Goal: Task Accomplishment & Management: Manage account settings

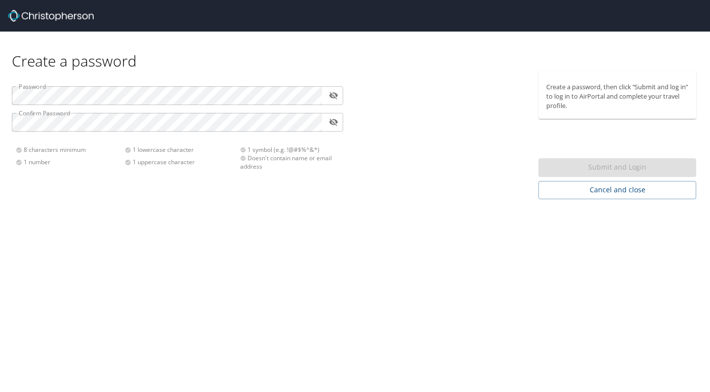
click at [230, 105] on div "Password ​ Confirm Password ​ 8 characters minimum 1 number 1 lowercase charact…" at bounding box center [177, 124] width 343 height 108
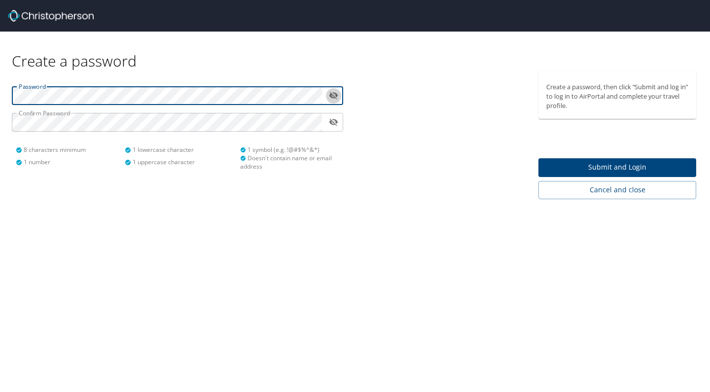
click at [335, 96] on icon "toggle password visibility" at bounding box center [333, 95] width 9 height 9
click at [44, 63] on div "Create a password Password ​ Confirm Password ​ 8 characters minimum 1 number 1…" at bounding box center [355, 116] width 710 height 168
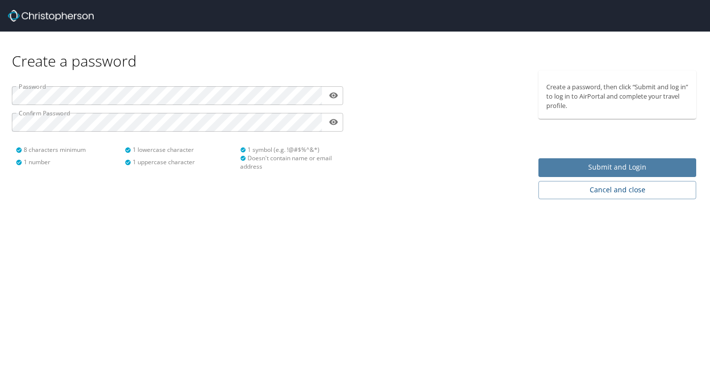
click at [597, 171] on span "Submit and Login" at bounding box center [617, 167] width 142 height 12
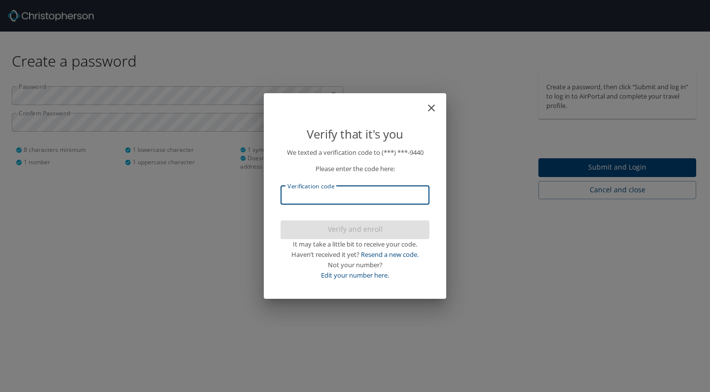
click at [333, 193] on input "Verification code" at bounding box center [354, 195] width 149 height 19
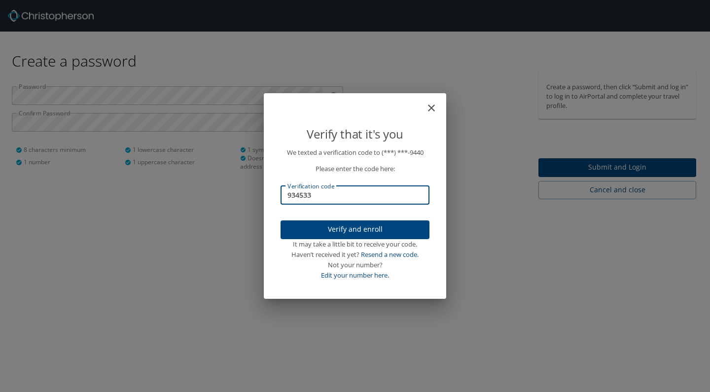
type input "934533"
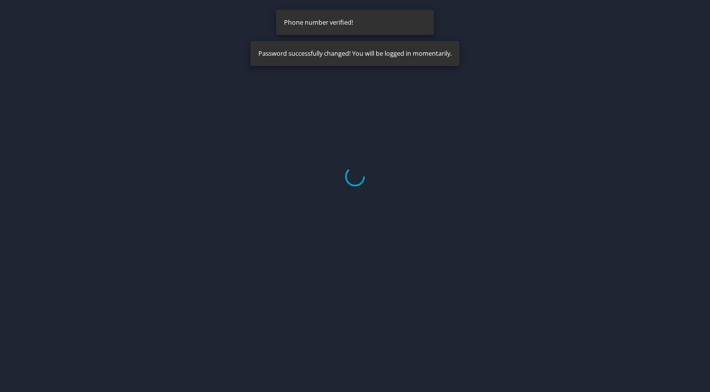
select select "US"
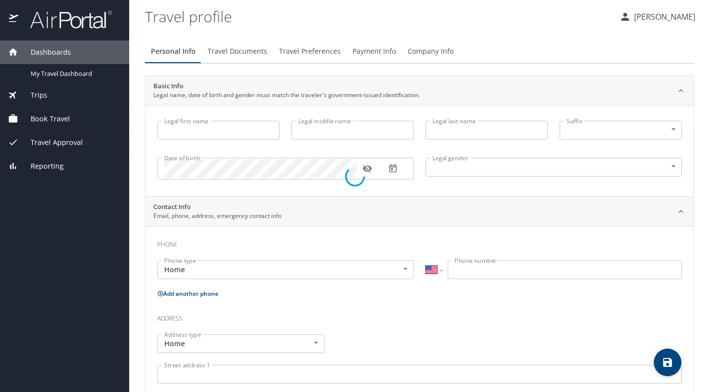
type input "Stephany"
type input "Nguyen"
type input "Female"
select select "US"
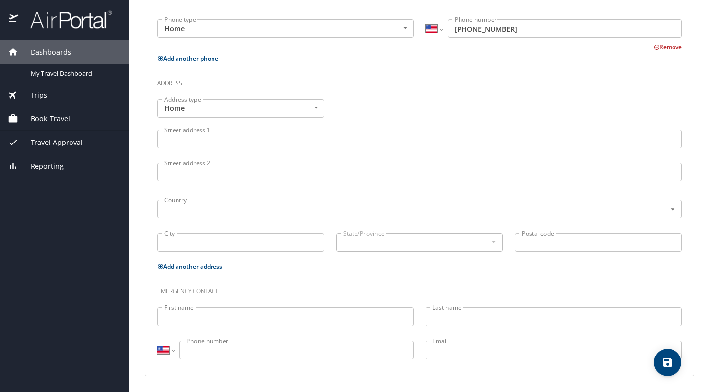
scroll to position [301, 0]
click at [409, 2] on div at bounding box center [419, 8] width 536 height 24
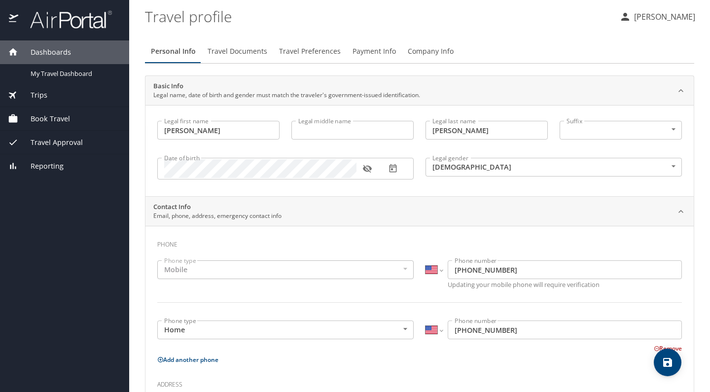
scroll to position [0, 0]
click at [638, 8] on button "[PERSON_NAME]" at bounding box center [657, 17] width 84 height 18
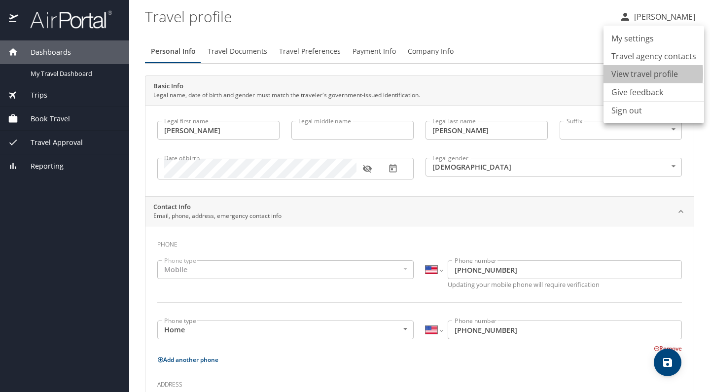
click at [616, 73] on li "View travel profile" at bounding box center [653, 74] width 101 height 18
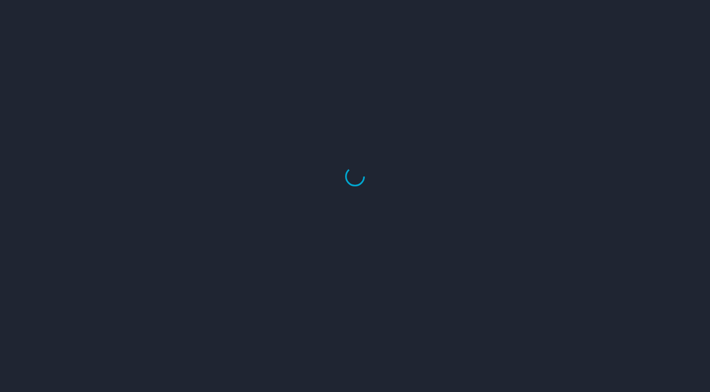
select select "US"
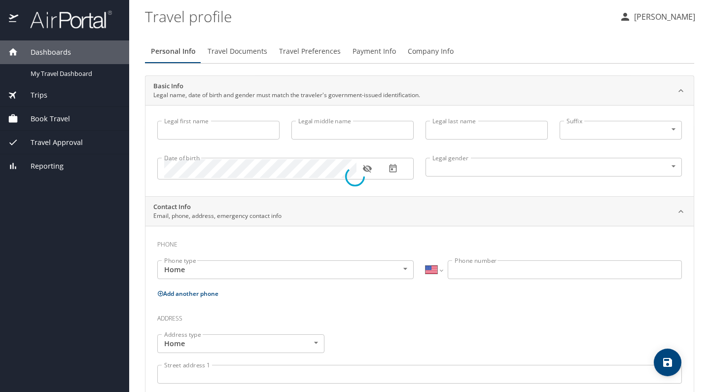
type input "[PERSON_NAME]"
type input "Nguyen"
type input "Female"
select select "US"
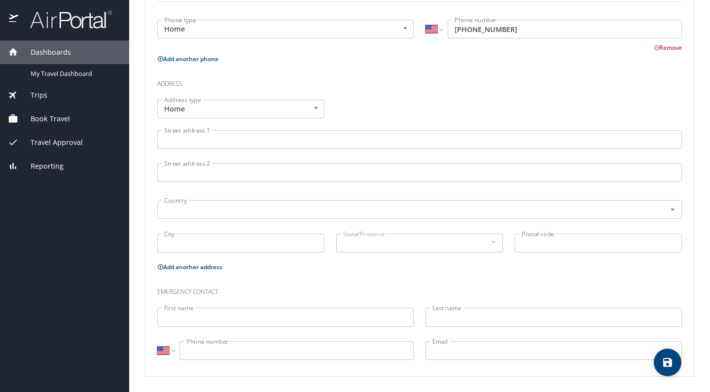
click at [65, 148] on div "Travel Approval" at bounding box center [64, 143] width 129 height 24
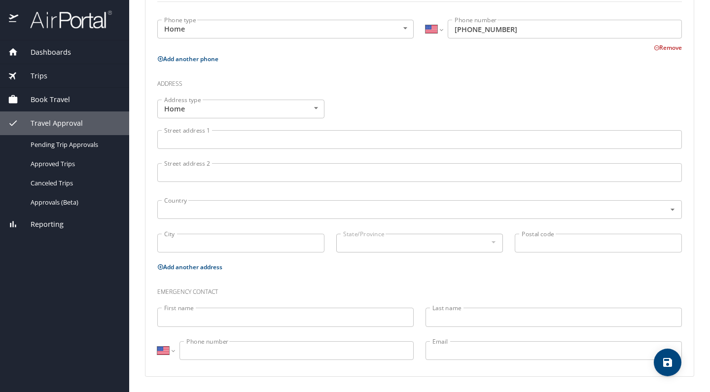
click at [44, 99] on span "Book Travel" at bounding box center [44, 99] width 52 height 11
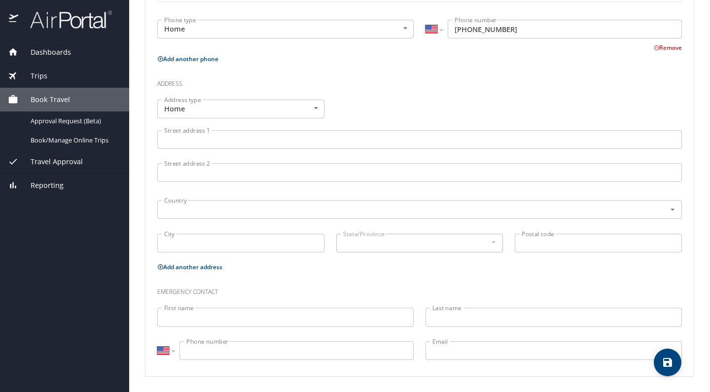
click at [42, 81] on div "Trips" at bounding box center [64, 76] width 129 height 24
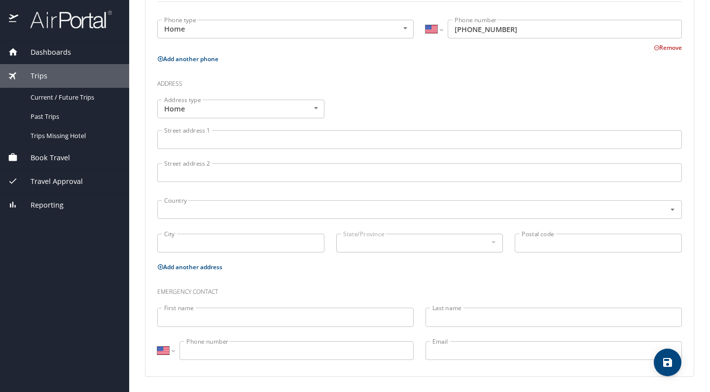
click at [42, 56] on span "Dashboards" at bounding box center [44, 52] width 53 height 11
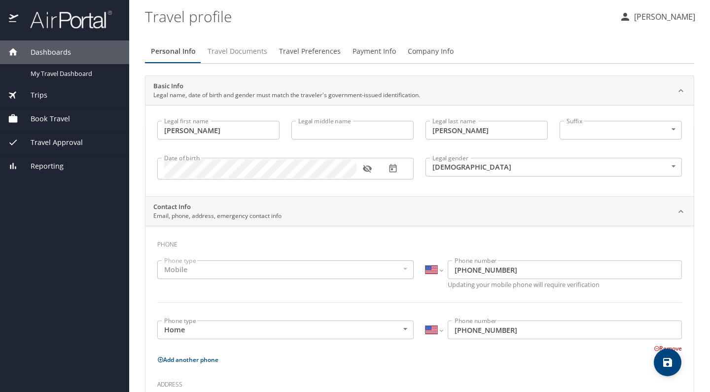
click at [231, 48] on span "Travel Documents" at bounding box center [237, 51] width 60 height 12
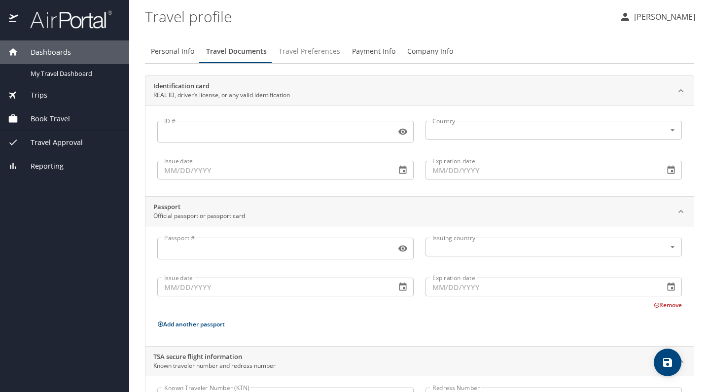
click at [326, 48] on span "Travel Preferences" at bounding box center [309, 51] width 62 height 12
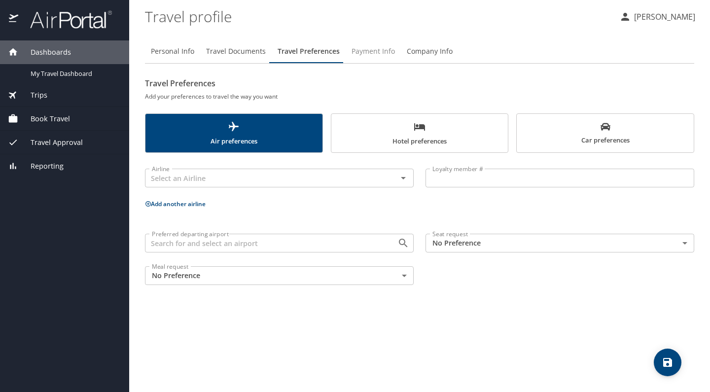
click at [373, 54] on span "Payment Info" at bounding box center [372, 51] width 43 height 12
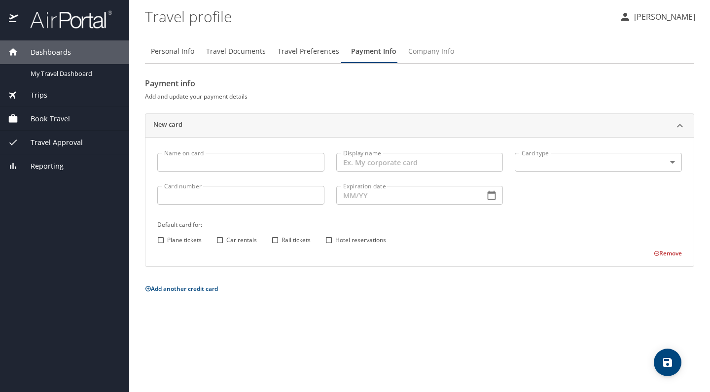
click at [440, 57] on span "Company Info" at bounding box center [431, 51] width 46 height 12
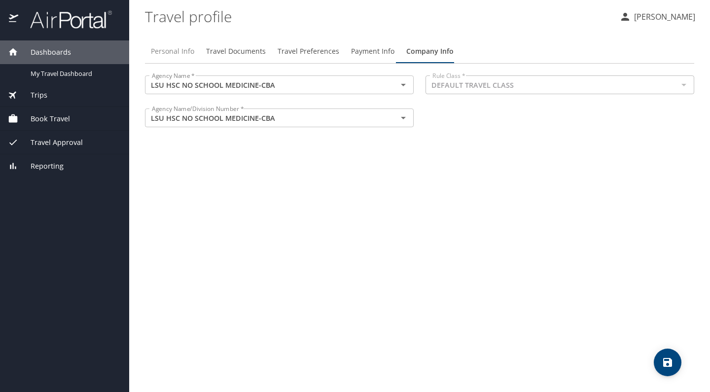
click at [177, 52] on span "Personal Info" at bounding box center [172, 51] width 43 height 12
select select "US"
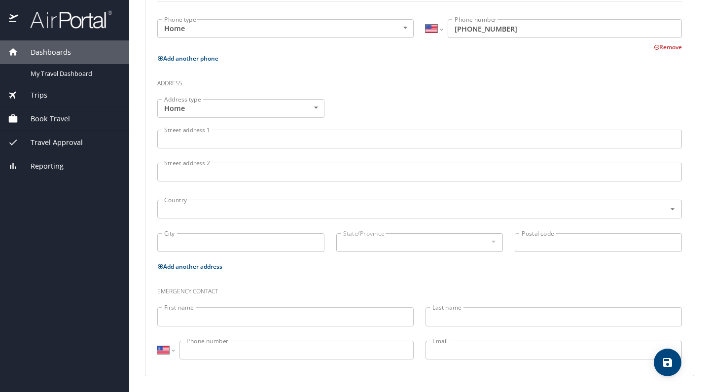
scroll to position [301, 0]
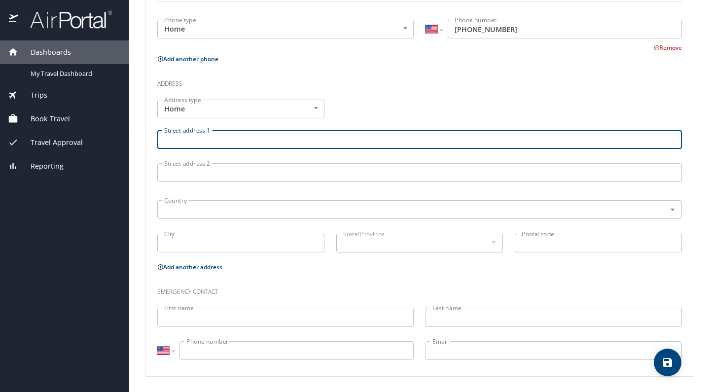
click at [240, 140] on input "Street address 1" at bounding box center [419, 139] width 524 height 19
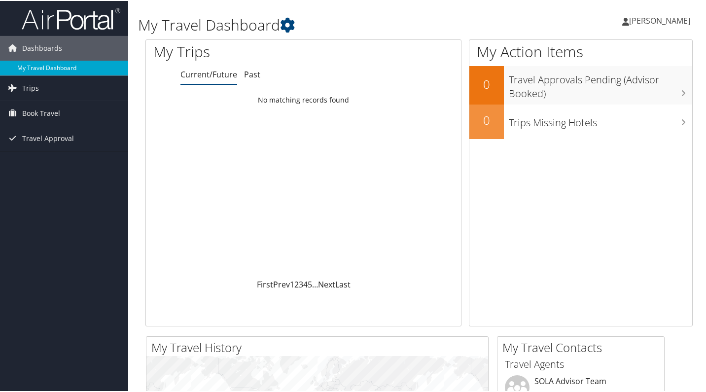
click at [37, 71] on link "My Travel Dashboard" at bounding box center [64, 67] width 128 height 15
click at [38, 94] on link "Trips" at bounding box center [64, 87] width 128 height 25
click at [36, 162] on span "Book Travel" at bounding box center [41, 156] width 38 height 25
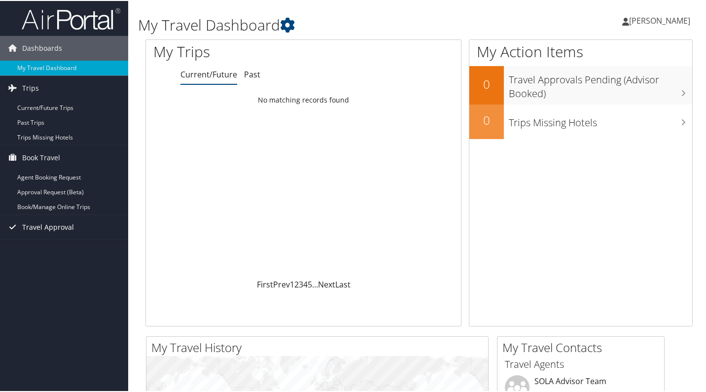
click at [40, 222] on span "Travel Approval" at bounding box center [48, 226] width 52 height 25
click at [288, 22] on icon at bounding box center [287, 24] width 15 height 15
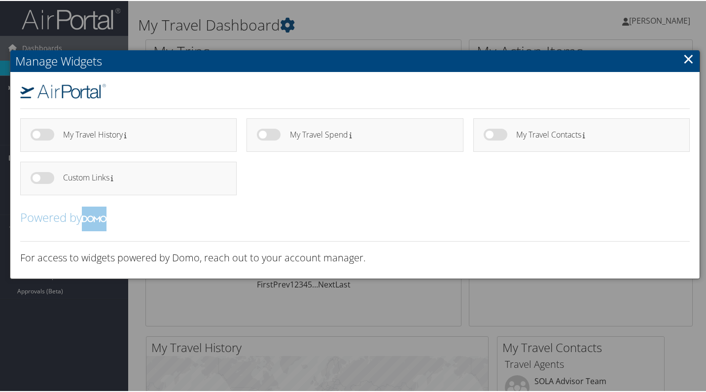
click at [691, 62] on link "×" at bounding box center [688, 58] width 11 height 20
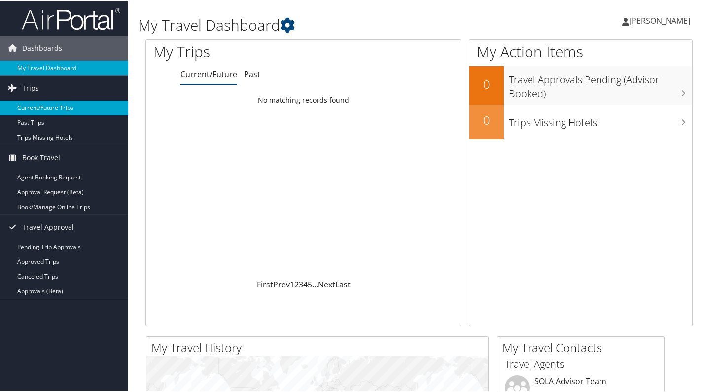
click at [58, 107] on link "Current/Future Trips" at bounding box center [64, 107] width 128 height 15
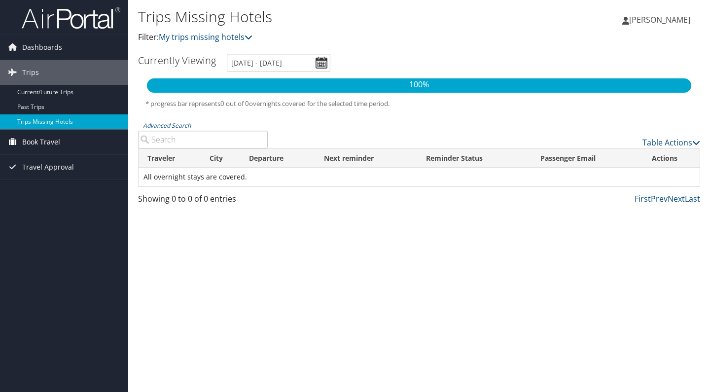
click at [33, 144] on span "Book Travel" at bounding box center [41, 142] width 38 height 25
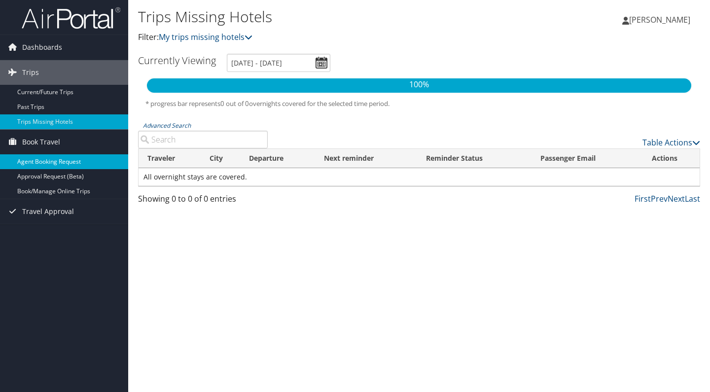
click at [37, 162] on link "Agent Booking Request" at bounding box center [64, 161] width 128 height 15
